Goal: Task Accomplishment & Management: Complete application form

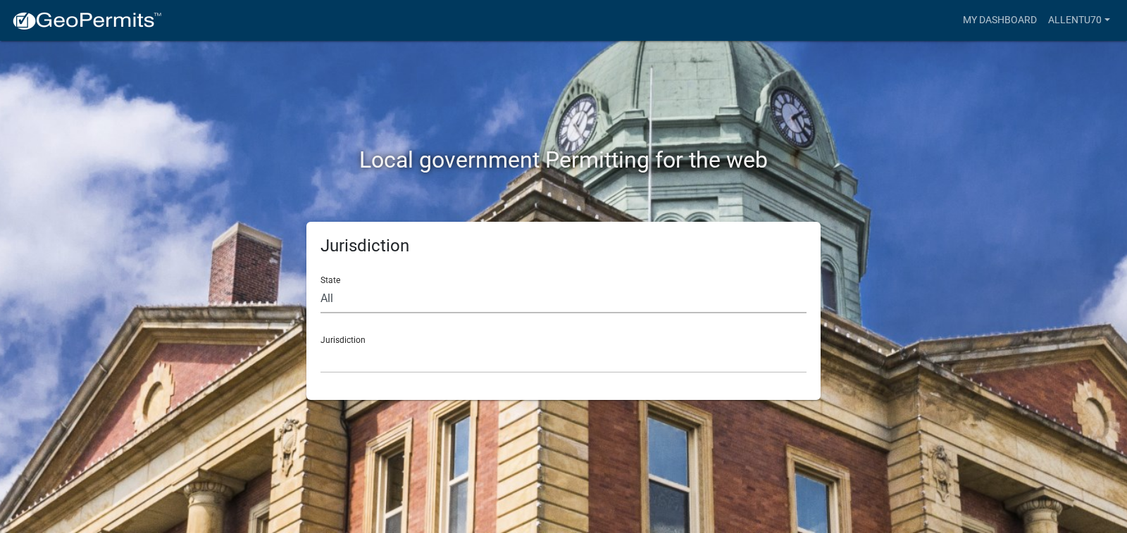
click at [343, 300] on select "All [US_STATE] [US_STATE] [US_STATE] [US_STATE] [US_STATE] [US_STATE] [US_STATE…" at bounding box center [563, 298] width 486 height 29
select select "[US_STATE]"
click at [320, 284] on select "All [US_STATE] [US_STATE] [US_STATE] [US_STATE] [US_STATE] [US_STATE] [US_STATE…" at bounding box center [563, 298] width 486 height 29
click at [345, 351] on select "City of [GEOGRAPHIC_DATA], [US_STATE] City of [GEOGRAPHIC_DATA], [US_STATE] Cit…" at bounding box center [563, 358] width 486 height 29
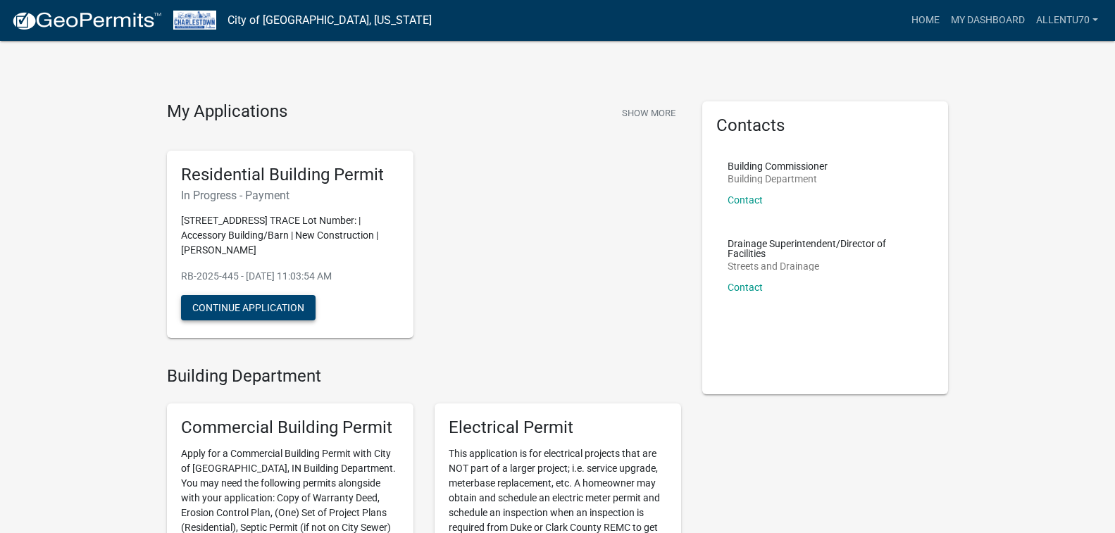
click at [295, 304] on button "Continue Application" at bounding box center [248, 307] width 134 height 25
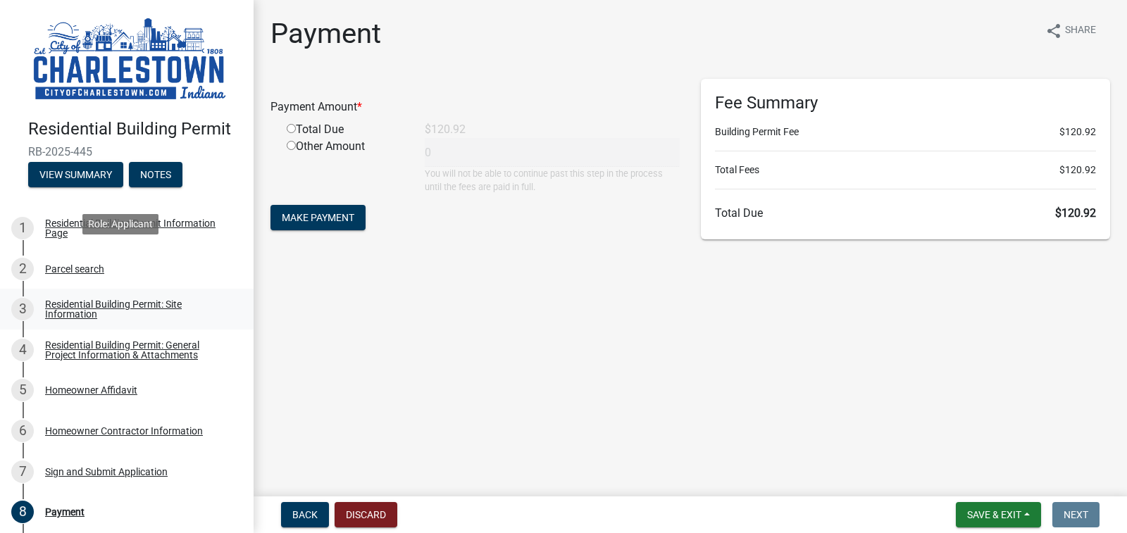
click at [87, 299] on div "Residential Building Permit: Site Information" at bounding box center [138, 309] width 186 height 20
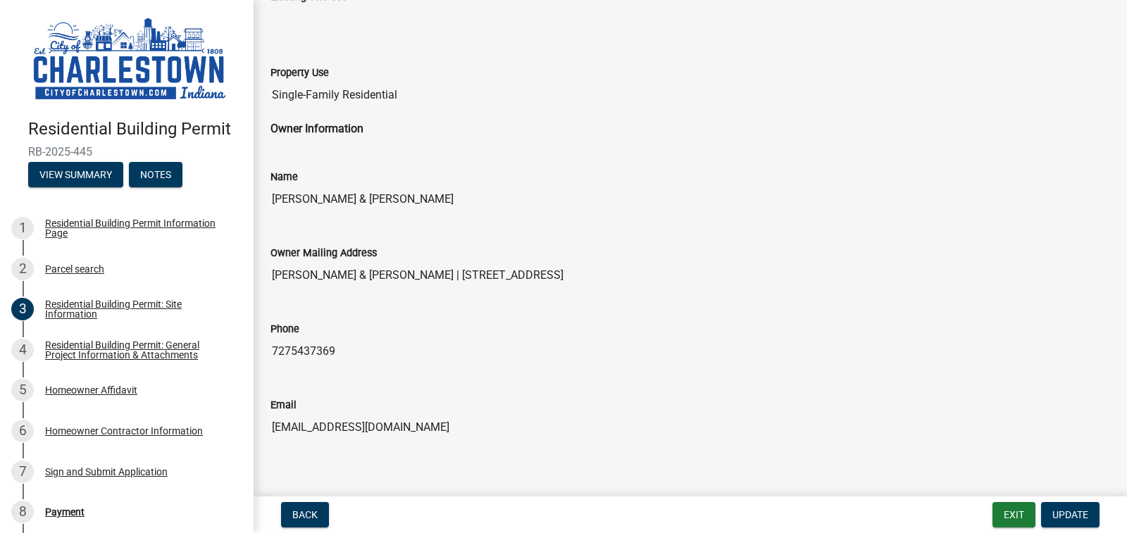
scroll to position [584, 0]
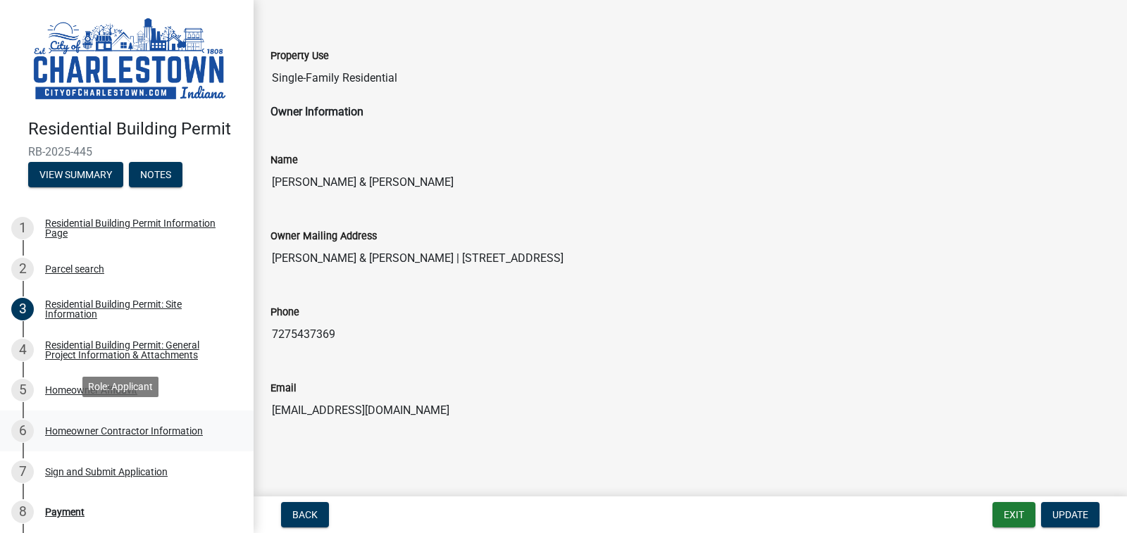
click at [84, 426] on div "Homeowner Contractor Information" at bounding box center [124, 431] width 158 height 10
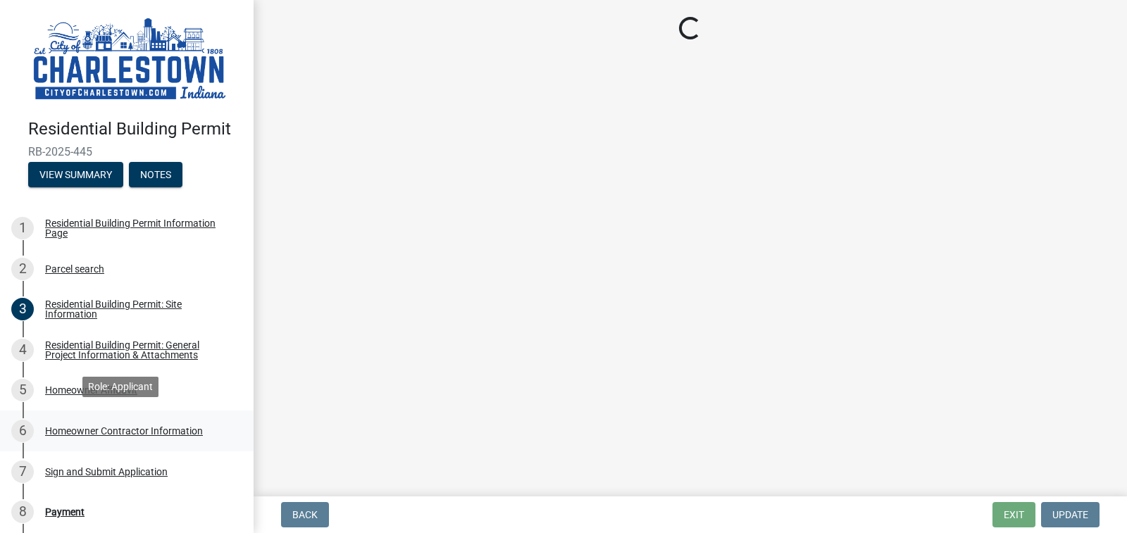
scroll to position [0, 0]
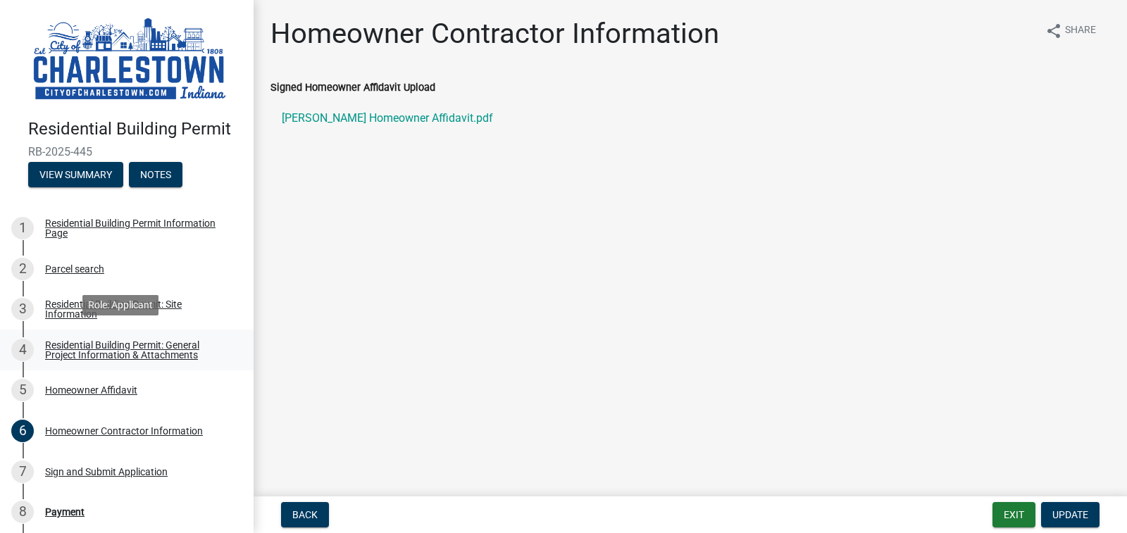
click at [134, 342] on div "Residential Building Permit: General Project Information & Attachments" at bounding box center [138, 350] width 186 height 20
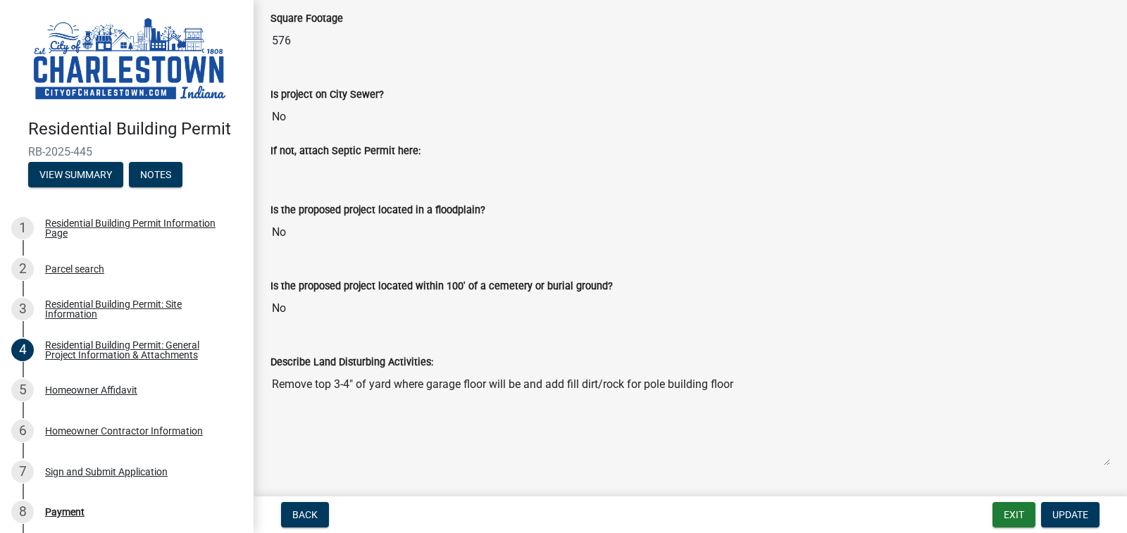
scroll to position [352, 0]
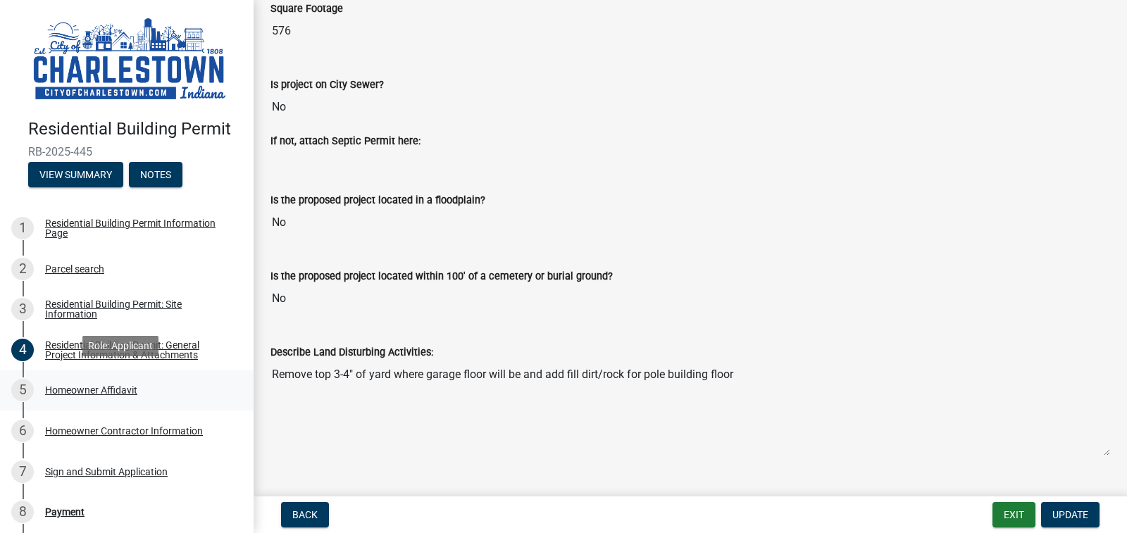
click at [90, 385] on div "Homeowner Affidavit" at bounding box center [91, 390] width 92 height 10
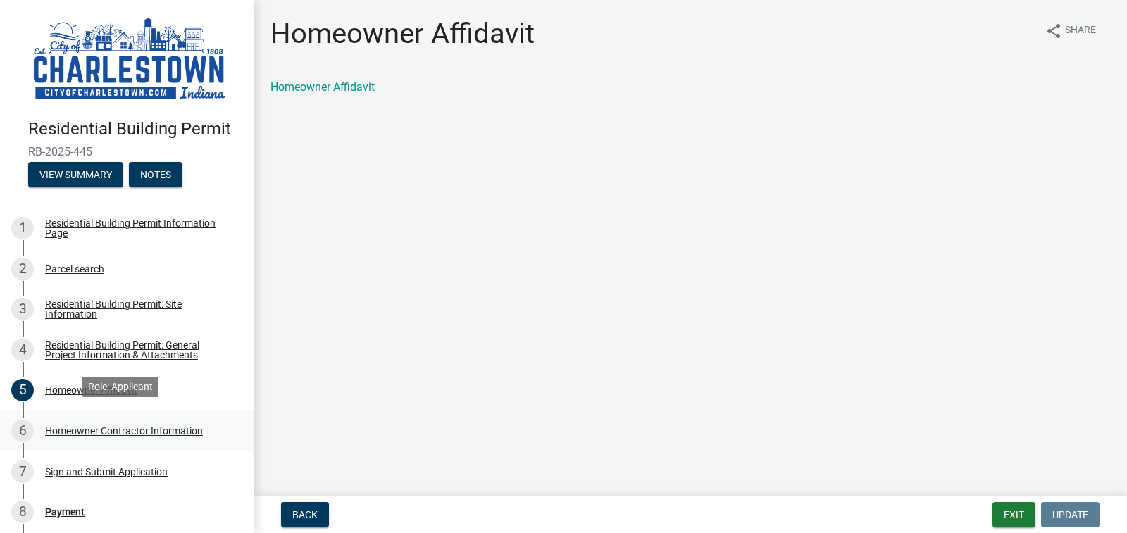
click at [87, 426] on div "Homeowner Contractor Information" at bounding box center [124, 431] width 158 height 10
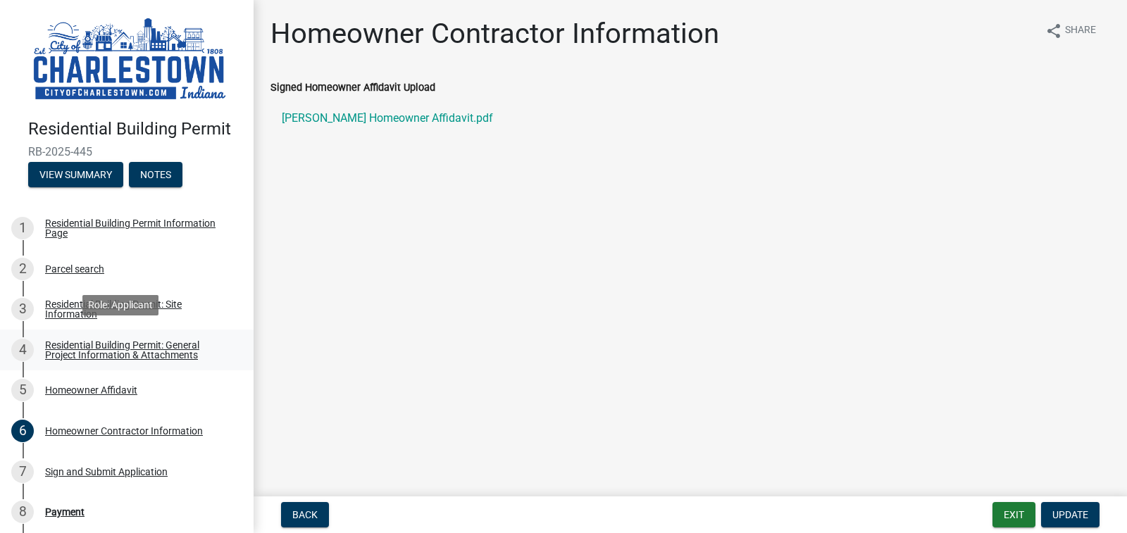
click at [121, 341] on div "Residential Building Permit: General Project Information & Attachments" at bounding box center [138, 350] width 186 height 20
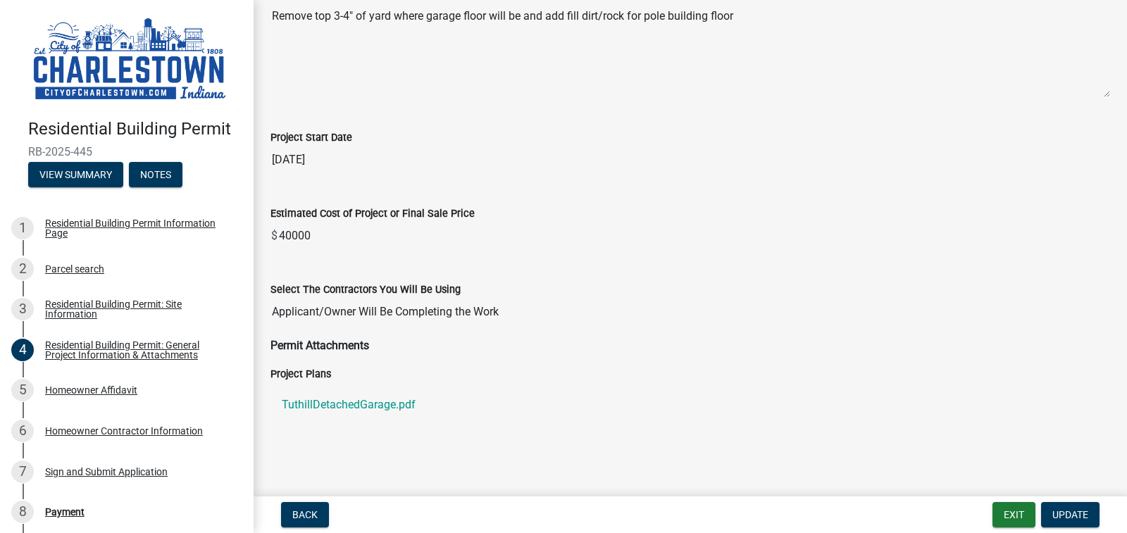
scroll to position [713, 0]
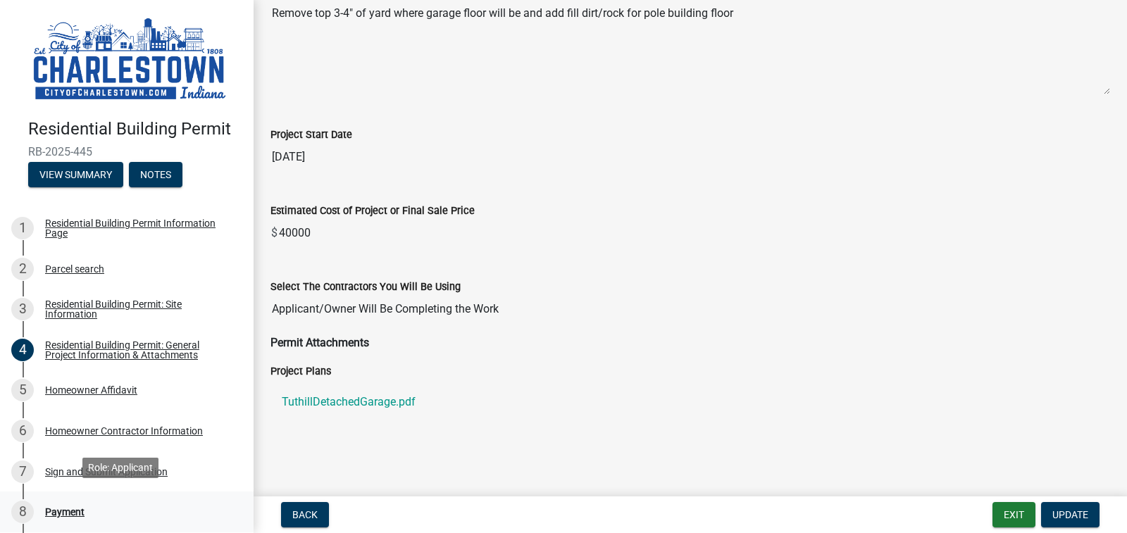
click at [64, 501] on div "Payment" at bounding box center [64, 512] width 39 height 10
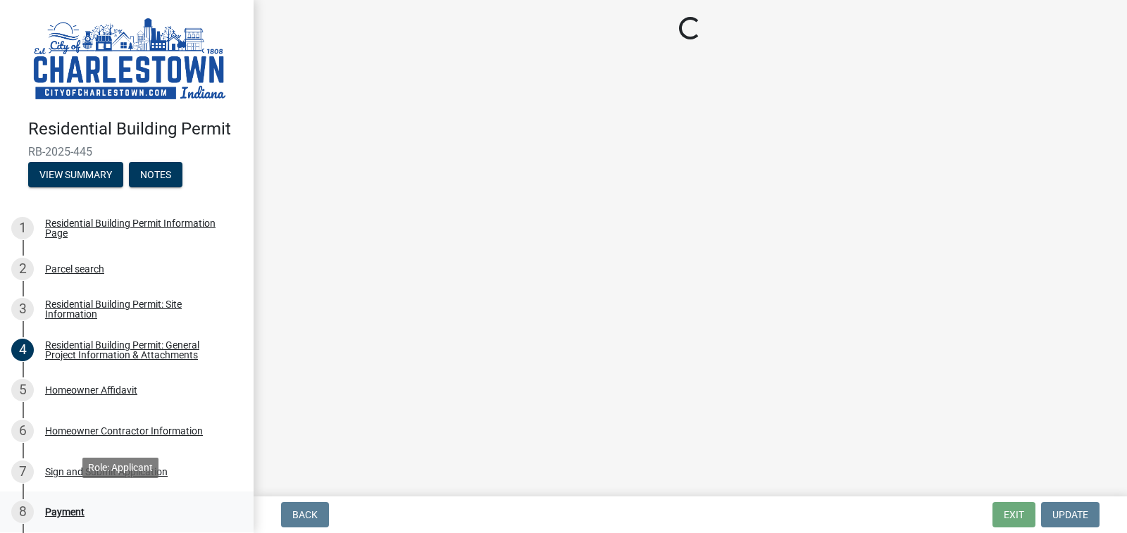
scroll to position [0, 0]
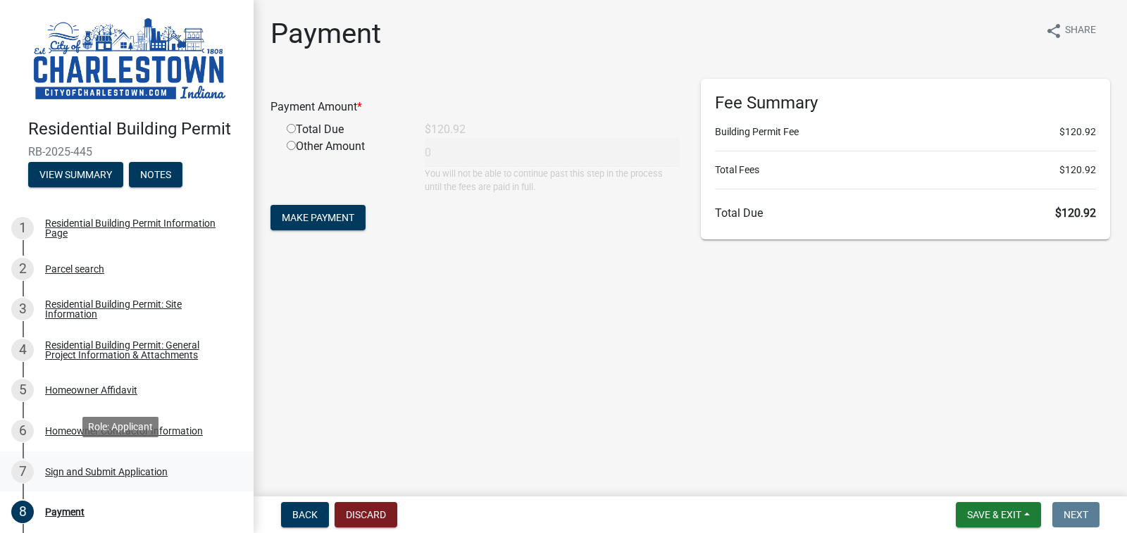
click at [134, 467] on div "Sign and Submit Application" at bounding box center [106, 472] width 123 height 10
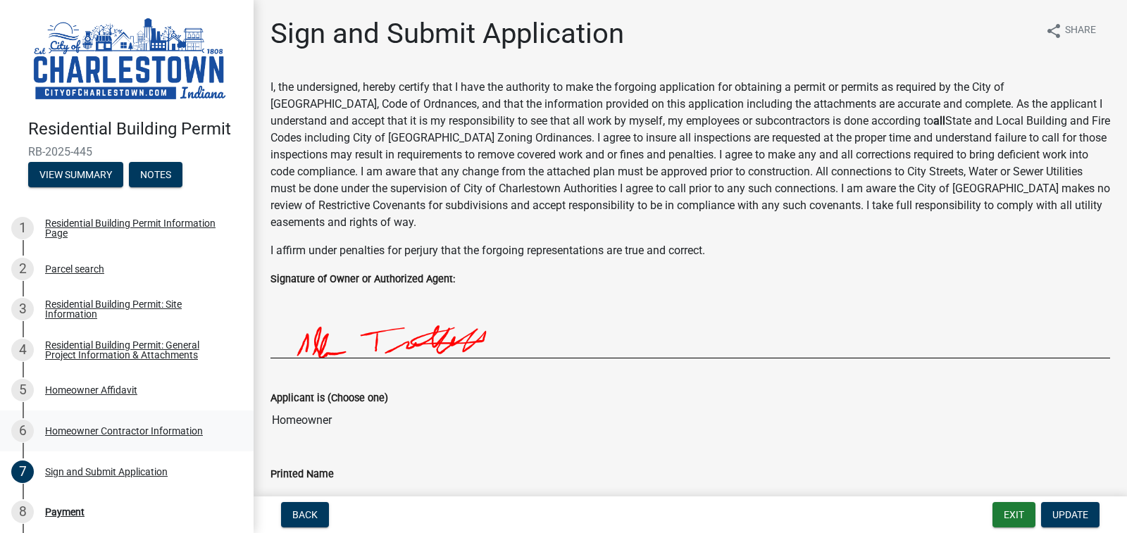
click at [155, 426] on div "Homeowner Contractor Information" at bounding box center [124, 431] width 158 height 10
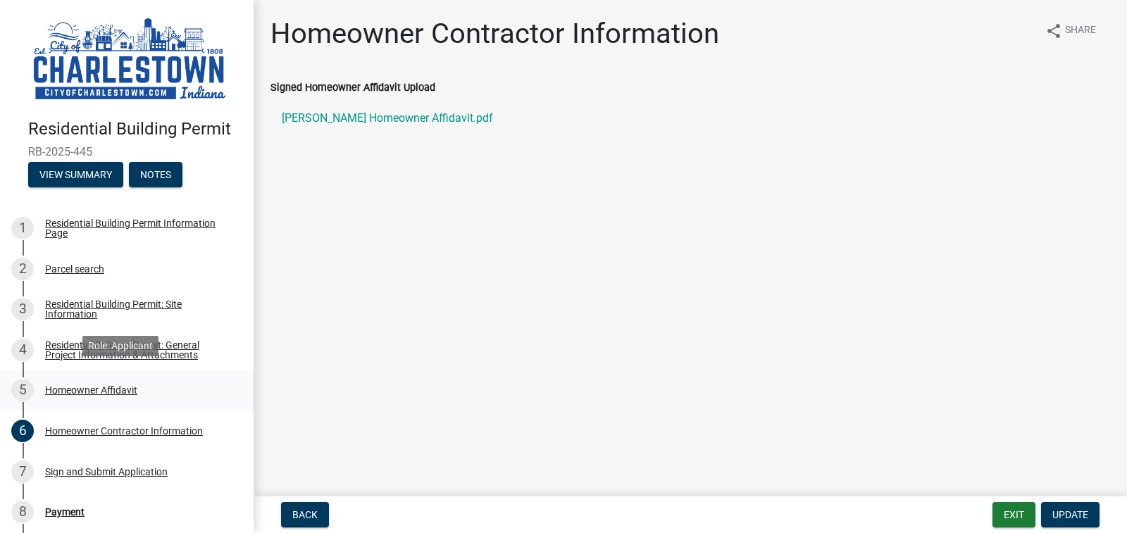
click at [124, 385] on div "Homeowner Affidavit" at bounding box center [91, 390] width 92 height 10
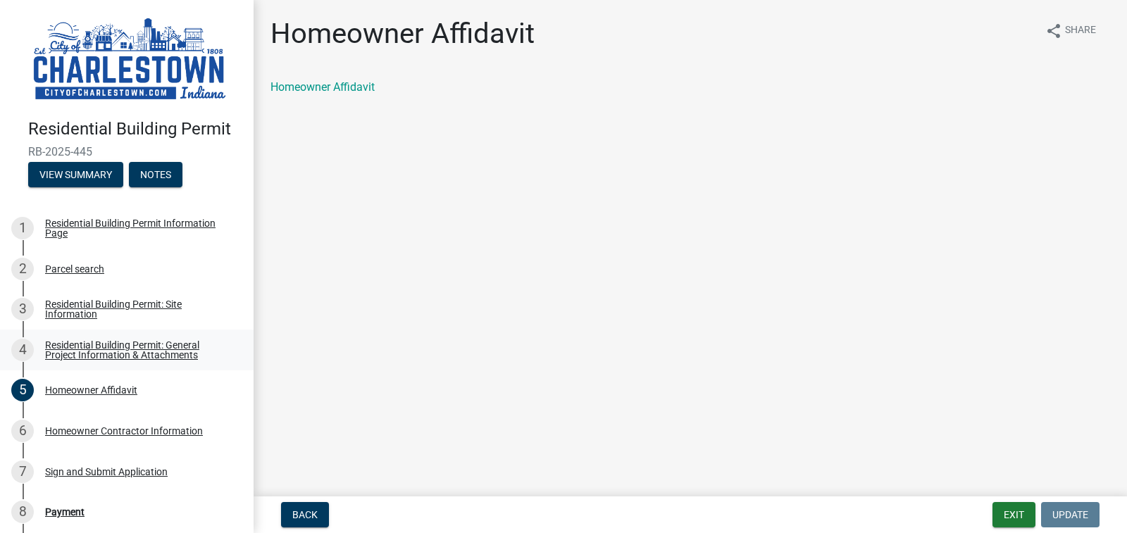
click at [159, 340] on div "Residential Building Permit: General Project Information & Attachments" at bounding box center [138, 350] width 186 height 20
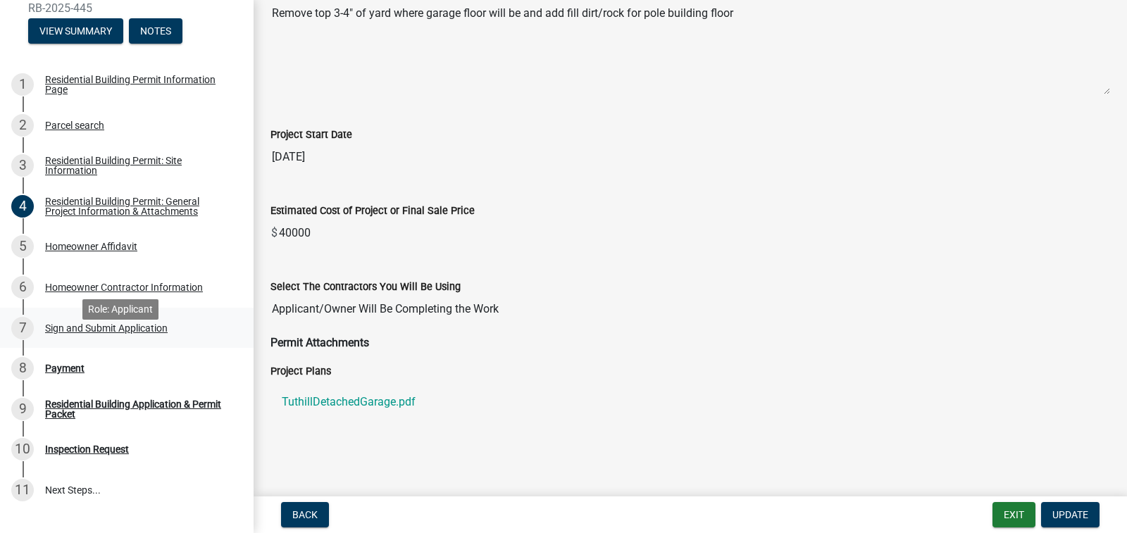
scroll to position [211, 0]
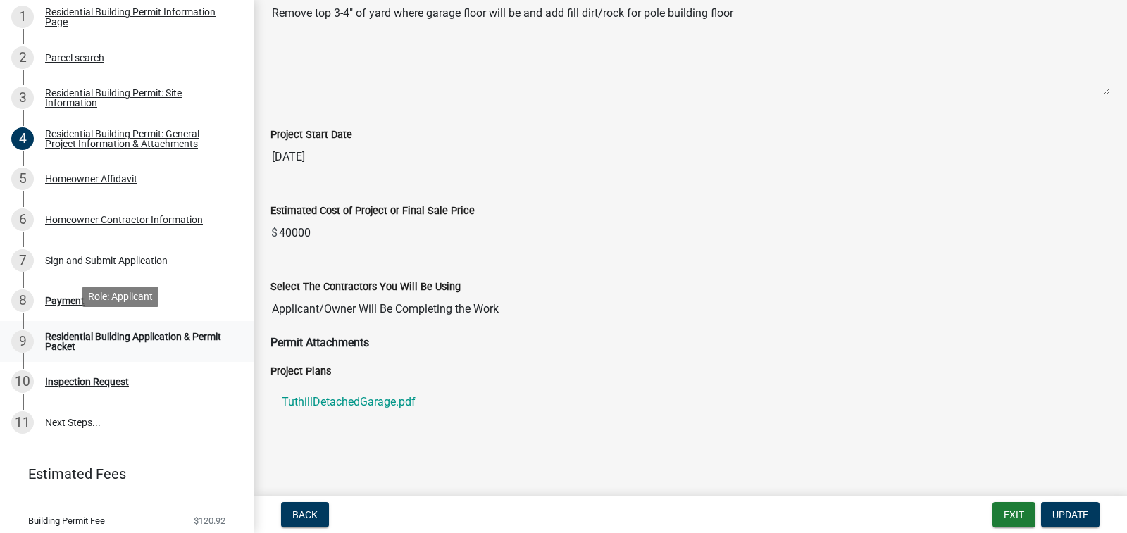
click at [68, 332] on div "Residential Building Application & Permit Packet" at bounding box center [138, 342] width 186 height 20
click at [65, 296] on div "Payment" at bounding box center [64, 301] width 39 height 10
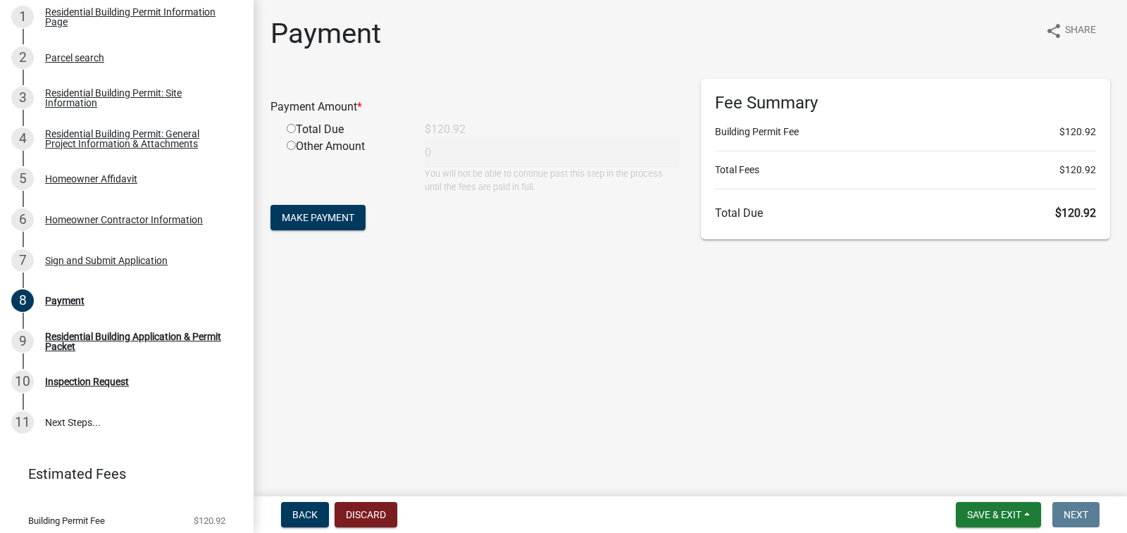
click at [287, 128] on input "radio" at bounding box center [291, 128] width 9 height 9
radio input "true"
type input "120.92"
click at [333, 218] on span "Make Payment" at bounding box center [318, 217] width 73 height 11
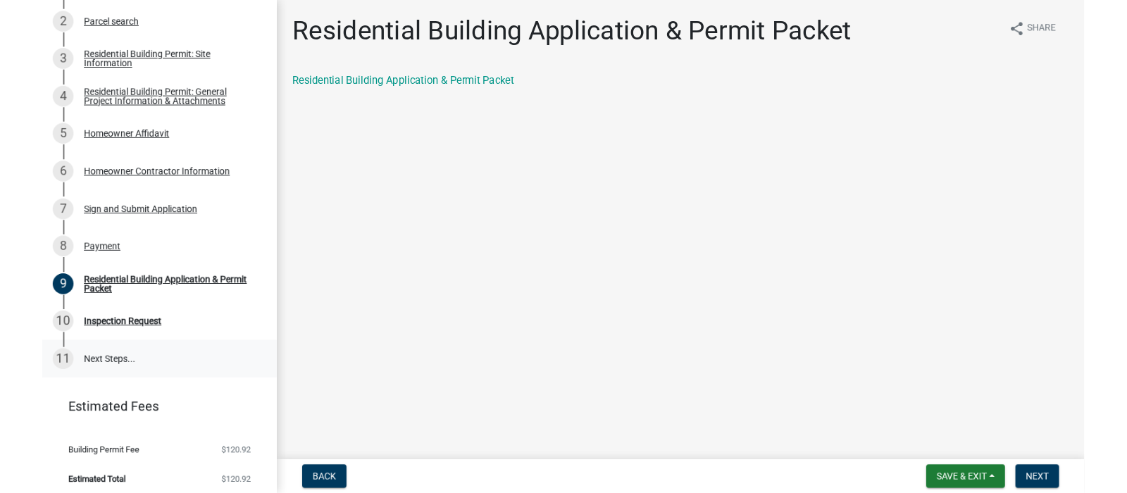
scroll to position [246, 0]
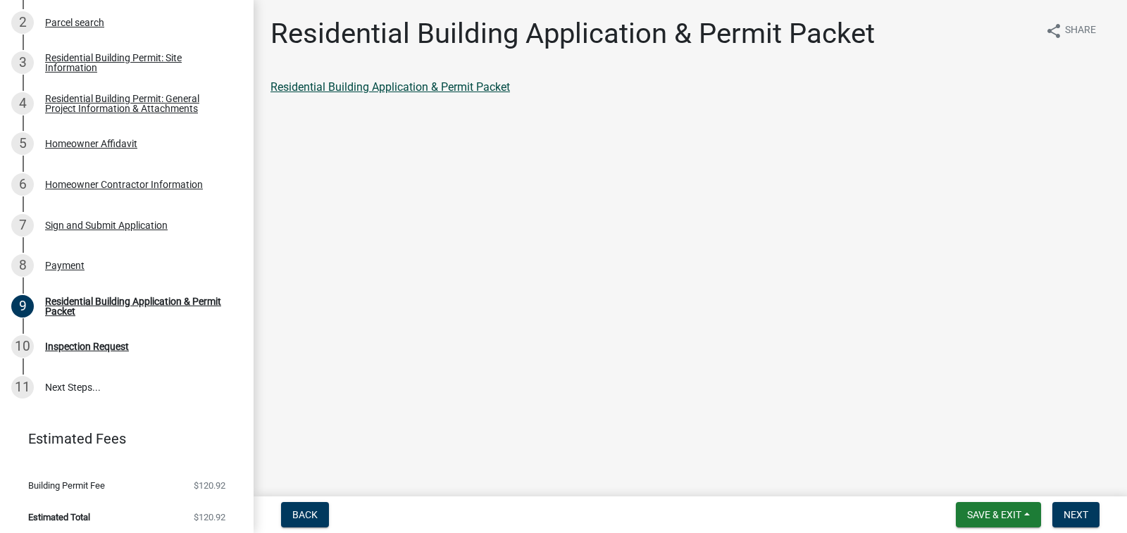
click at [366, 87] on link "Residential Building Application & Permit Packet" at bounding box center [389, 86] width 239 height 13
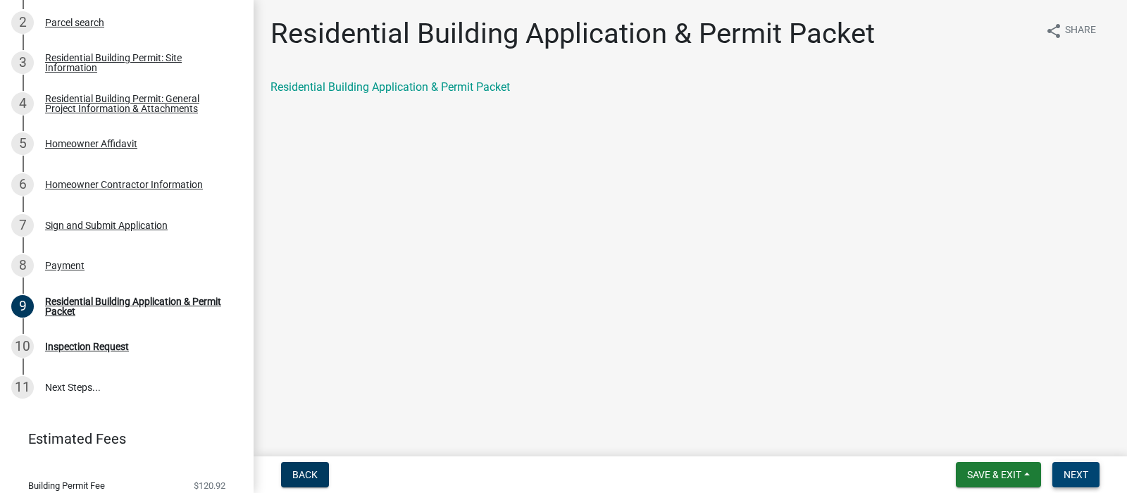
click at [1080, 474] on span "Next" at bounding box center [1075, 474] width 25 height 11
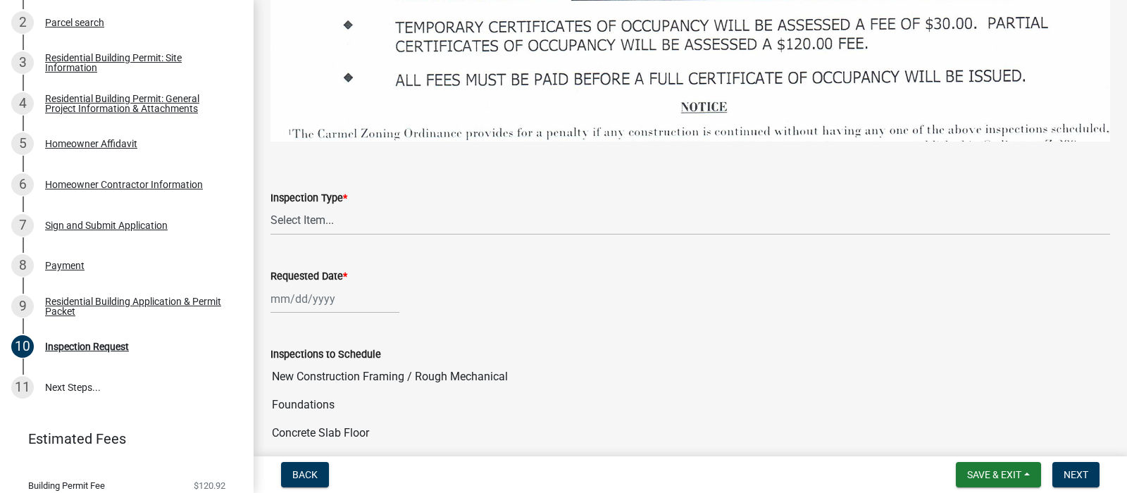
scroll to position [1971, 0]
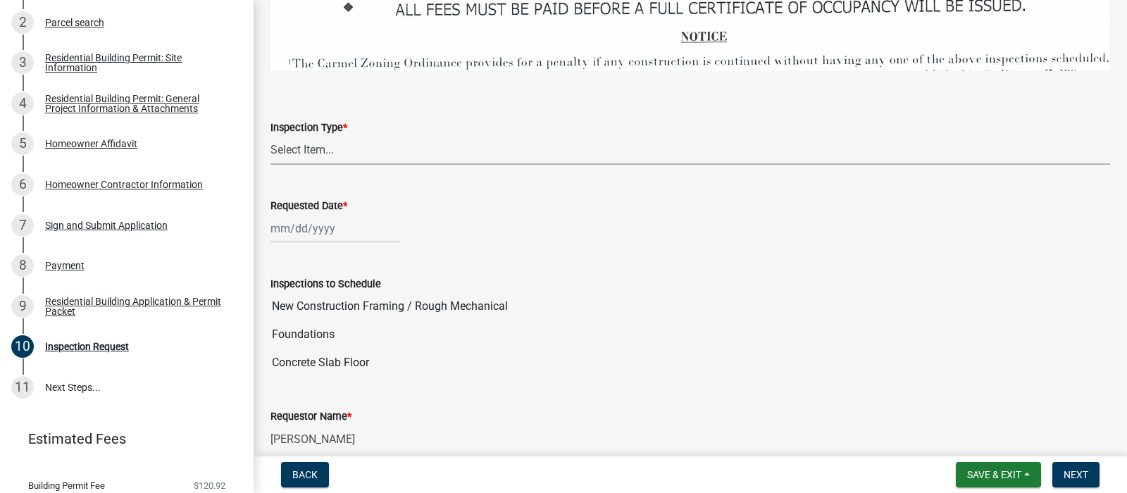
click at [394, 136] on select "Select Item... New Construction Framing / Rough Mechanical Foundations Concrete…" at bounding box center [689, 150] width 839 height 29
click at [1083, 472] on span "Next" at bounding box center [1075, 474] width 25 height 11
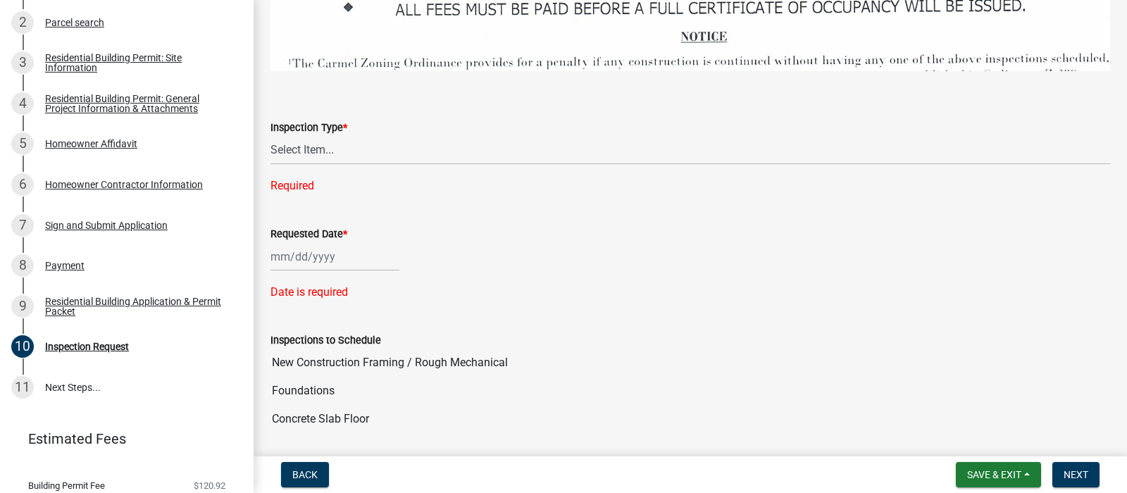
click at [327, 177] on div "Required" at bounding box center [689, 185] width 839 height 17
click at [334, 136] on select "Select Item... New Construction Framing / Rough Mechanical Foundations Concrete…" at bounding box center [689, 150] width 839 height 29
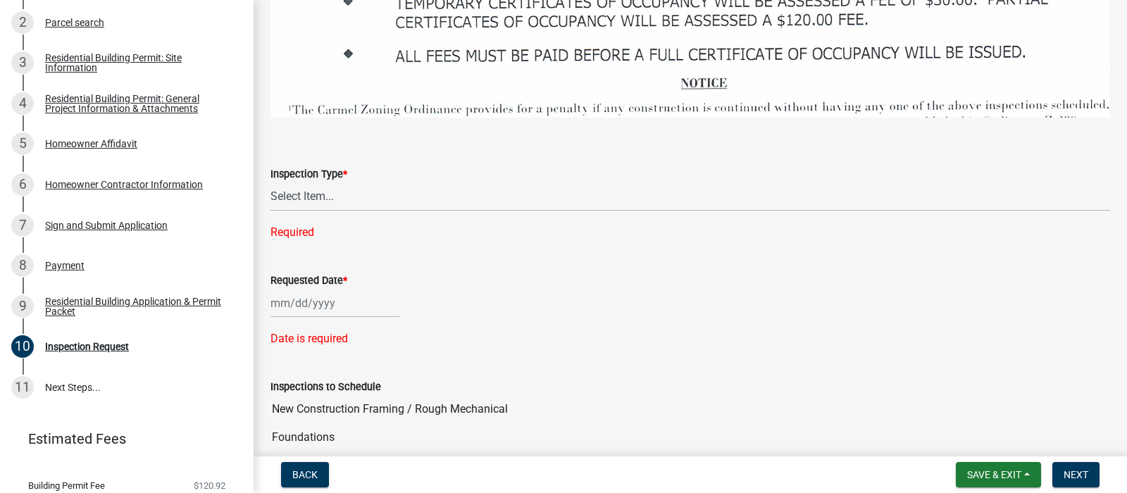
scroll to position [1831, 0]
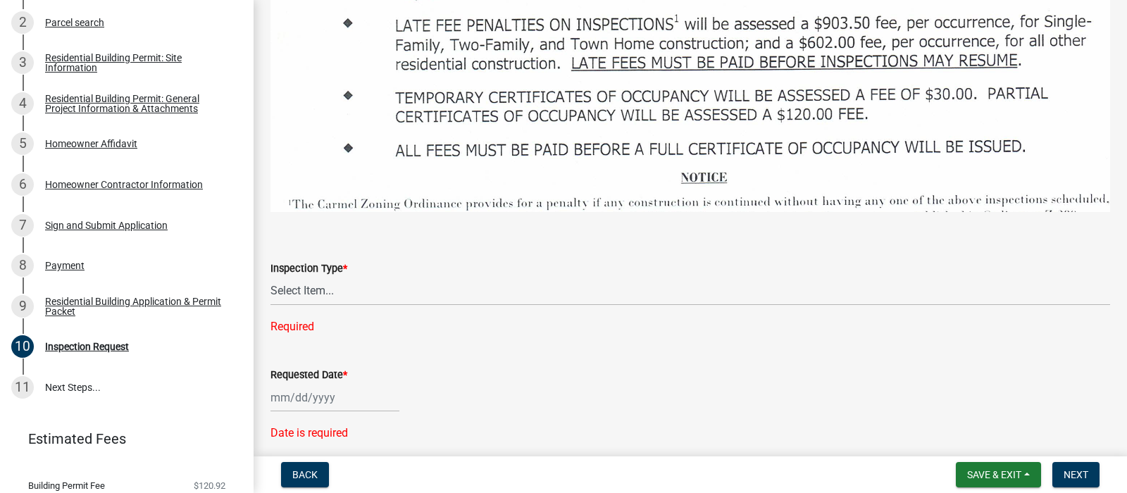
click at [314, 318] on div "Required" at bounding box center [689, 326] width 839 height 17
click at [349, 277] on select "Select Item... New Construction Framing / Rough Mechanical Foundations Concrete…" at bounding box center [689, 291] width 839 height 29
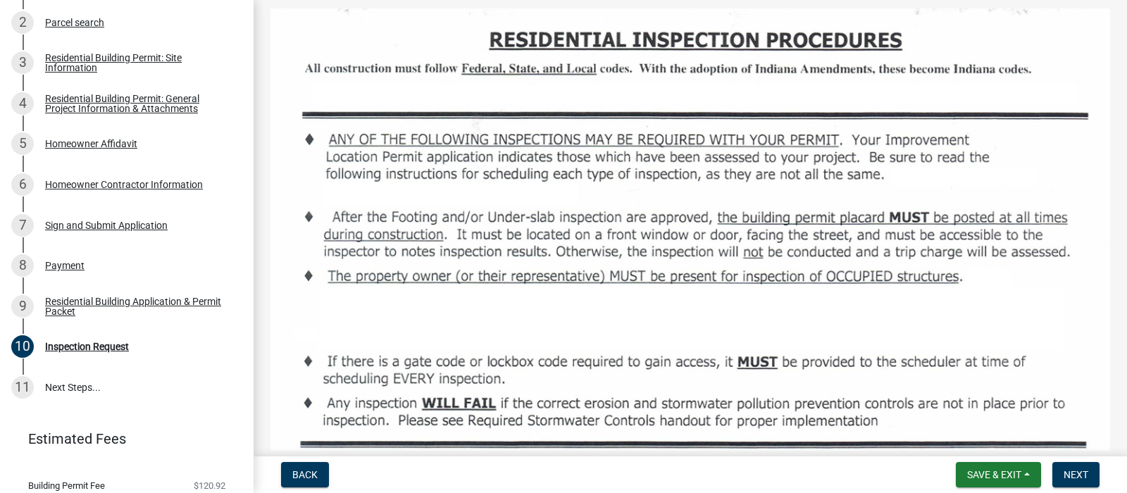
scroll to position [0, 0]
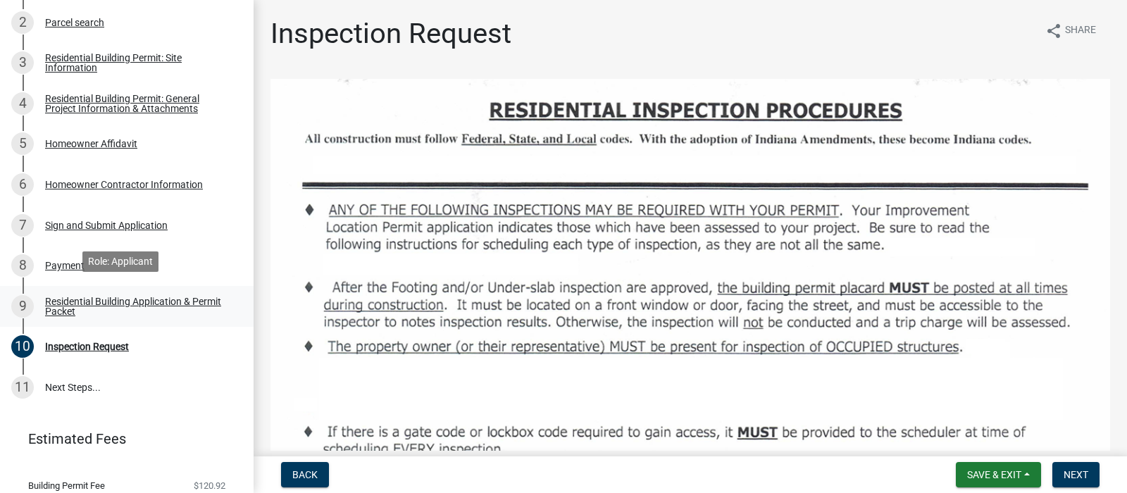
click at [92, 297] on div "Residential Building Application & Permit Packet" at bounding box center [138, 306] width 186 height 20
